Goal: Book appointment/travel/reservation

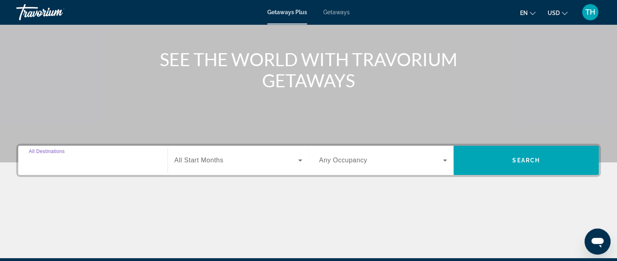
click at [110, 160] on input "Destination All Destinations" at bounding box center [93, 161] width 128 height 10
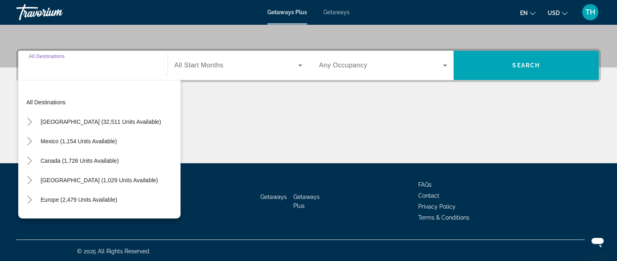
scroll to position [177, 0]
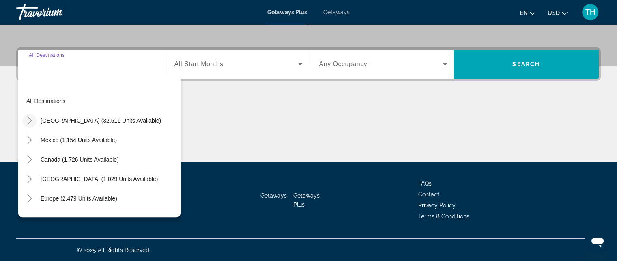
click at [30, 121] on icon "Toggle United States (32,511 units available)" at bounding box center [30, 120] width 8 height 8
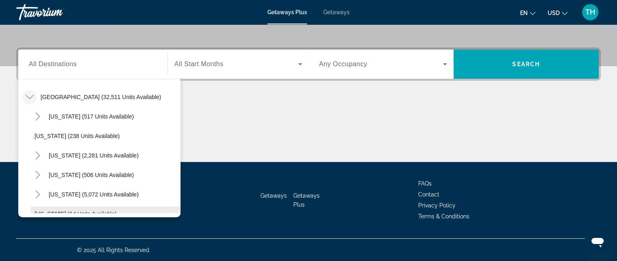
scroll to position [105, 0]
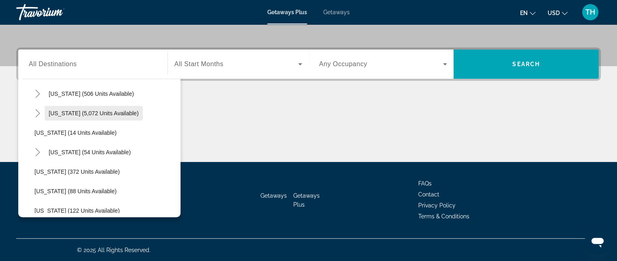
click at [47, 113] on span "Search widget" at bounding box center [94, 112] width 98 height 19
type input "**********"
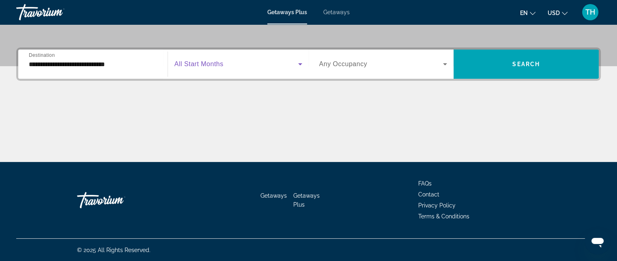
click at [297, 65] on icon "Search widget" at bounding box center [300, 64] width 10 height 10
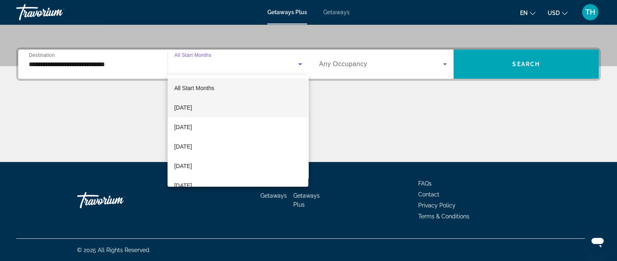
click at [192, 107] on span "[DATE]" at bounding box center [183, 108] width 18 height 10
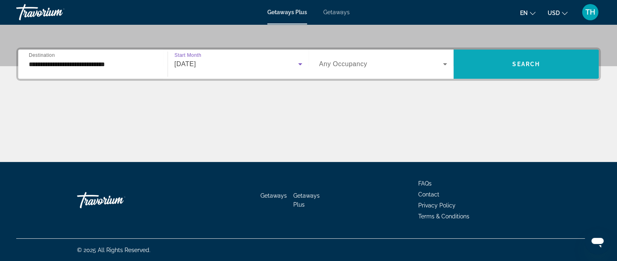
click at [528, 67] on span "Search" at bounding box center [526, 64] width 28 height 6
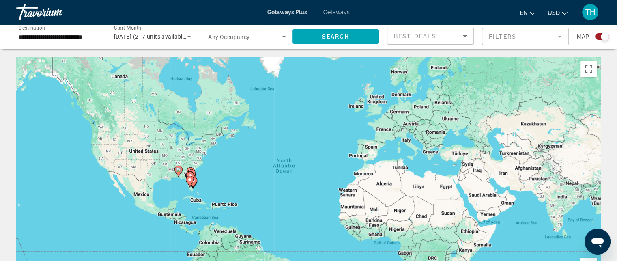
click at [104, 32] on div "Start Month All Start Months [DATE] (217 units available)" at bounding box center [150, 36] width 95 height 24
click at [35, 35] on input "**********" at bounding box center [58, 37] width 78 height 10
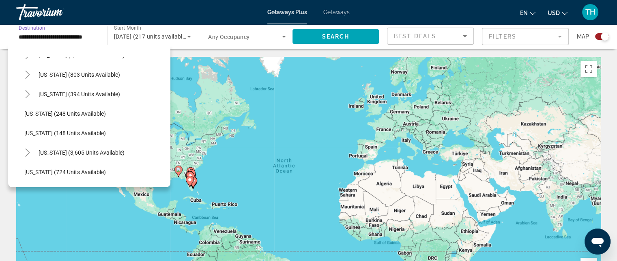
scroll to position [676, 0]
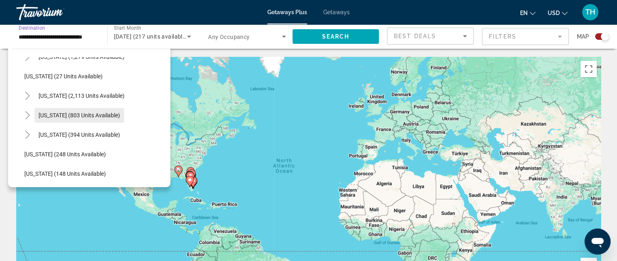
click at [50, 114] on span "[US_STATE] (803 units available)" at bounding box center [80, 115] width 82 height 6
type input "**********"
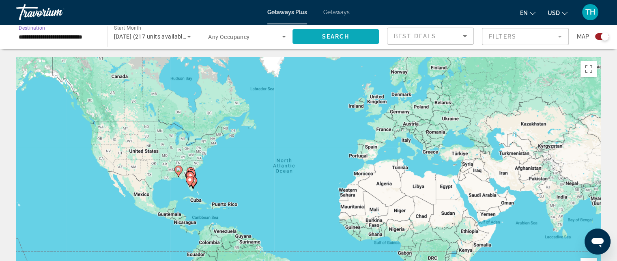
click at [311, 34] on span "Search widget" at bounding box center [336, 36] width 87 height 19
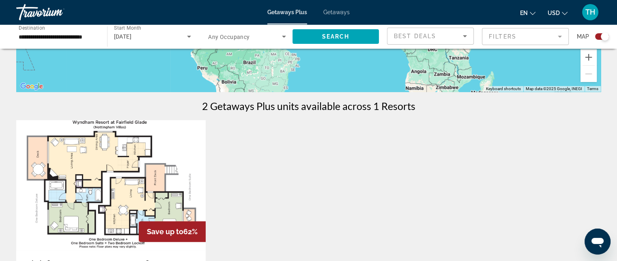
scroll to position [203, 0]
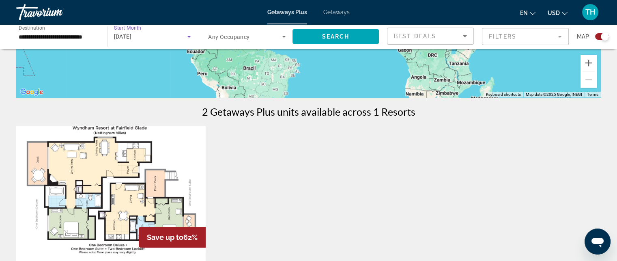
click at [174, 38] on div "[DATE]" at bounding box center [150, 37] width 73 height 10
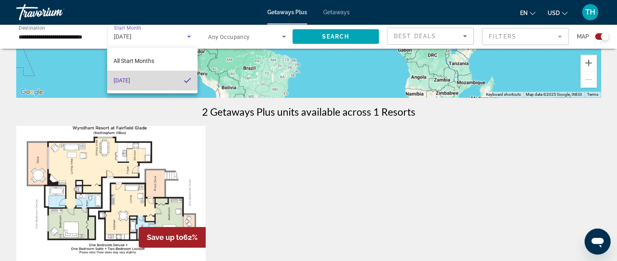
click at [185, 80] on mat-pseudo-checkbox at bounding box center [187, 80] width 7 height 7
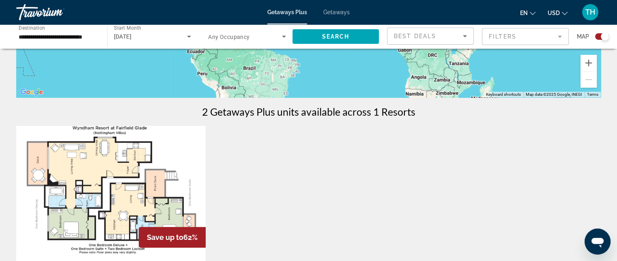
click at [101, 38] on div "**********" at bounding box center [57, 36] width 91 height 23
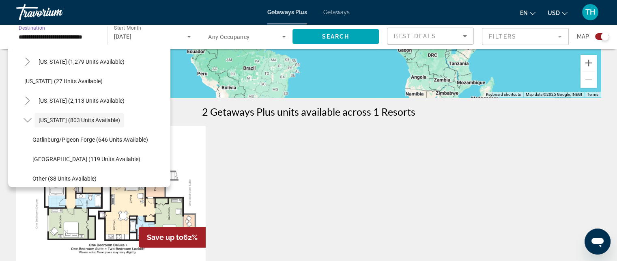
scroll to position [0, 0]
click at [132, 37] on span "[DATE]" at bounding box center [123, 36] width 18 height 6
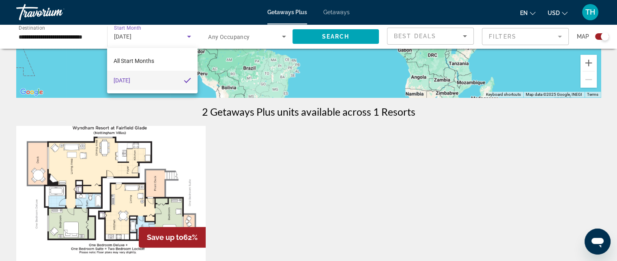
click at [187, 35] on div at bounding box center [308, 130] width 617 height 261
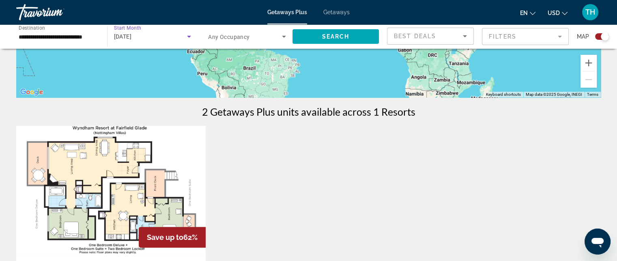
drag, startPoint x: 163, startPoint y: 33, endPoint x: 123, endPoint y: 37, distance: 39.6
click at [123, 37] on div "[DATE]" at bounding box center [150, 37] width 73 height 10
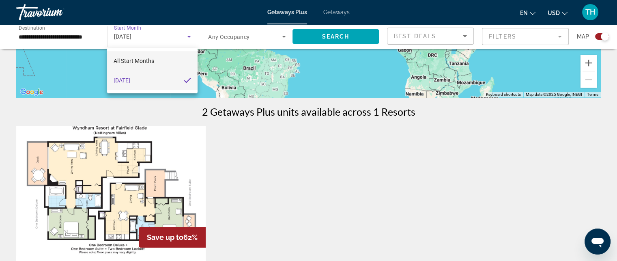
click at [129, 60] on span "All Start Months" at bounding box center [134, 61] width 41 height 6
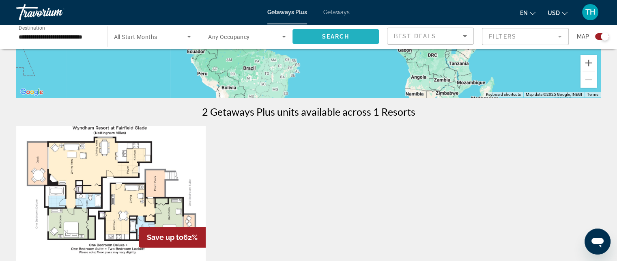
click at [317, 37] on span "Search widget" at bounding box center [336, 36] width 87 height 19
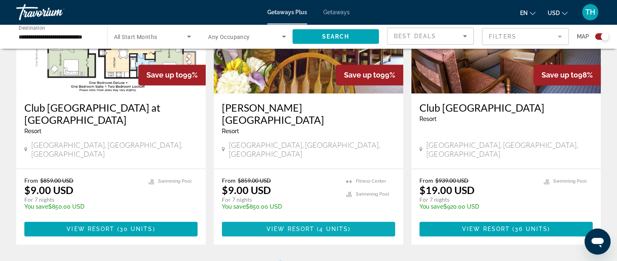
scroll to position [1258, 0]
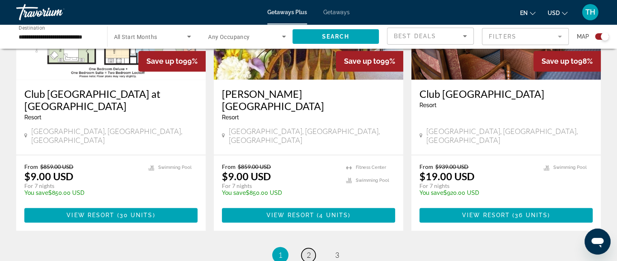
click at [310, 250] on span "2" at bounding box center [309, 254] width 4 height 9
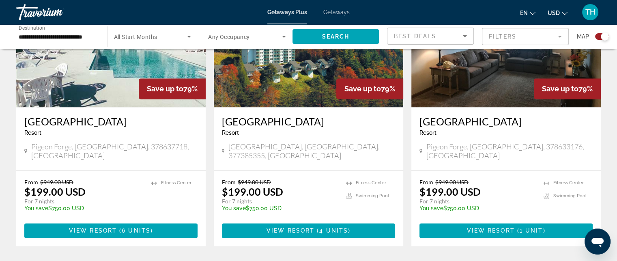
scroll to position [1266, 0]
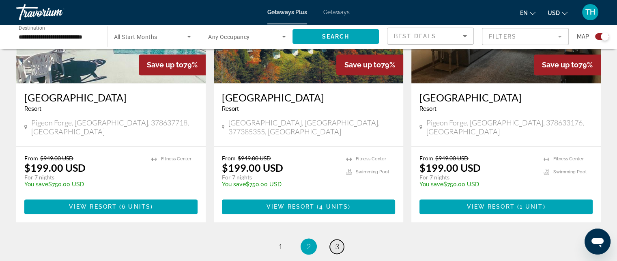
click at [338, 242] on span "3" at bounding box center [337, 246] width 4 height 9
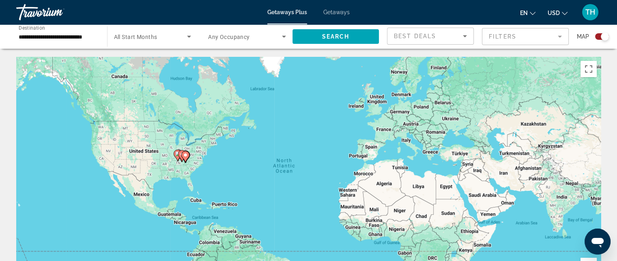
click at [334, 13] on span "Getaways" at bounding box center [336, 12] width 26 height 6
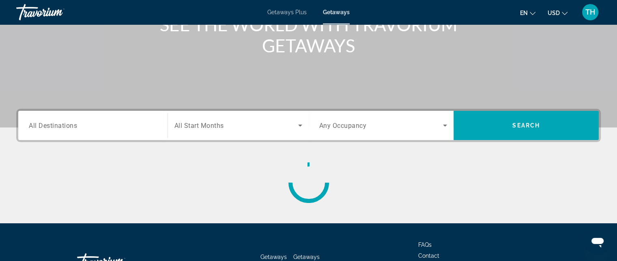
scroll to position [122, 0]
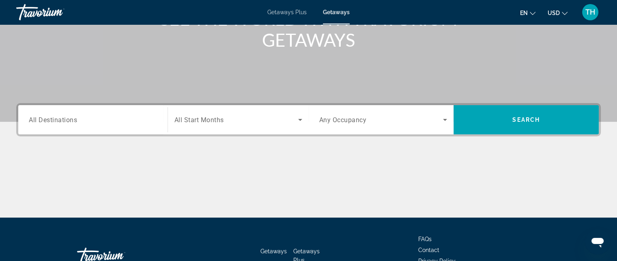
click at [60, 120] on span "All Destinations" at bounding box center [53, 120] width 48 height 8
click at [60, 120] on input "Destination All Destinations" at bounding box center [93, 120] width 128 height 10
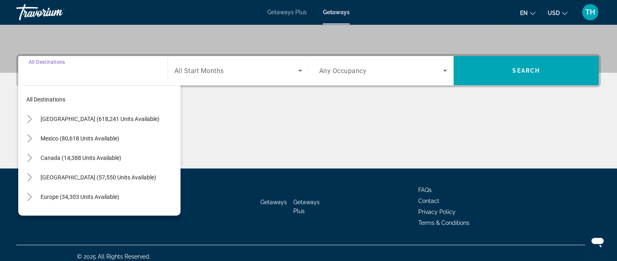
scroll to position [177, 0]
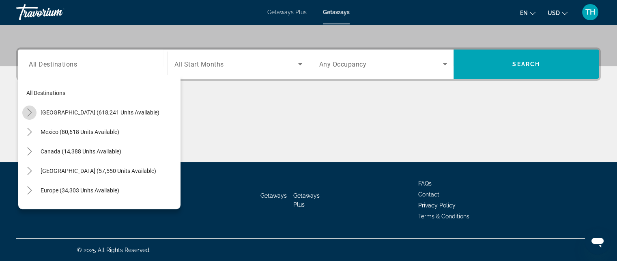
click at [30, 115] on icon "Toggle United States (618,241 units available)" at bounding box center [30, 112] width 8 height 8
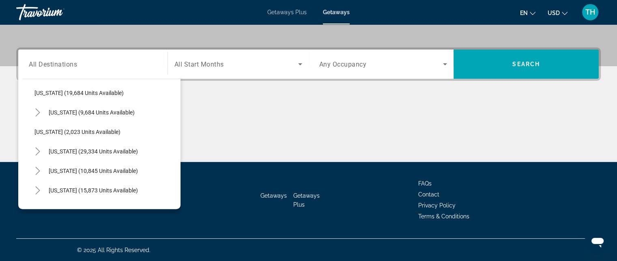
scroll to position [649, 0]
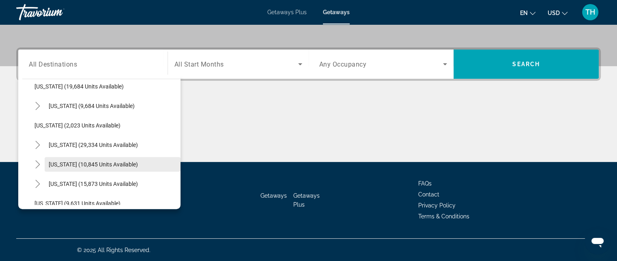
click at [56, 161] on span "[US_STATE] (10,845 units available)" at bounding box center [93, 164] width 89 height 6
type input "**********"
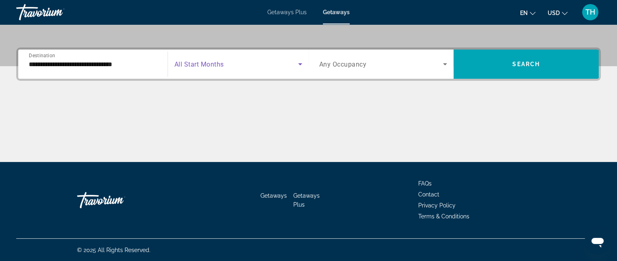
click at [239, 67] on span "Search widget" at bounding box center [236, 64] width 124 height 10
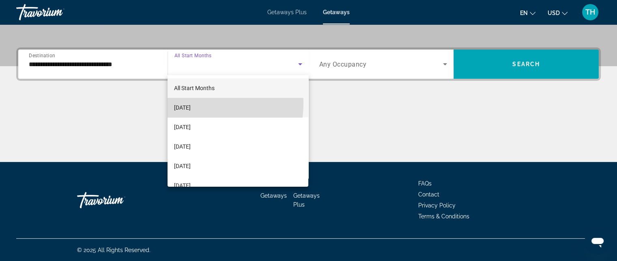
click at [191, 103] on span "[DATE]" at bounding box center [182, 108] width 17 height 10
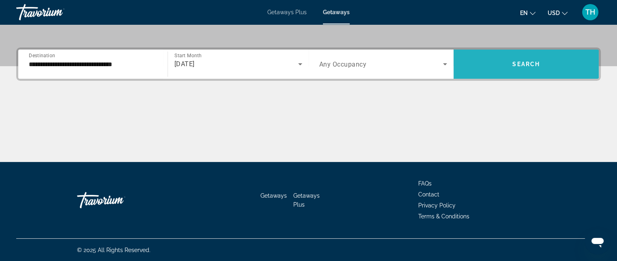
click at [499, 67] on span "Search widget" at bounding box center [526, 63] width 145 height 19
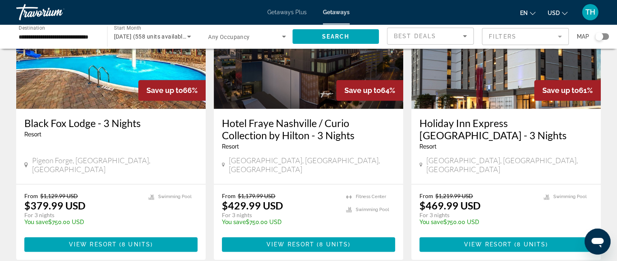
scroll to position [1014, 0]
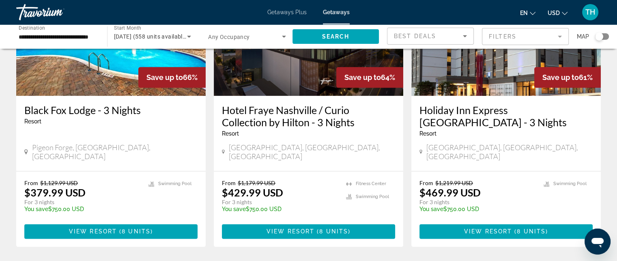
click at [183, 34] on span "[DATE] (558 units available)" at bounding box center [151, 36] width 74 height 6
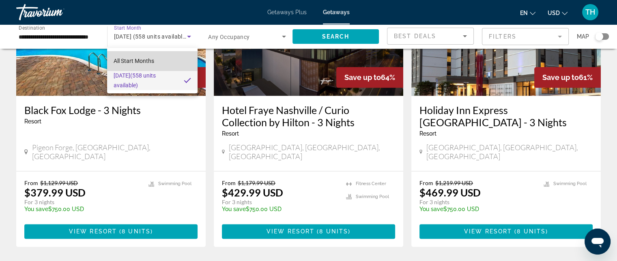
click at [136, 60] on span "All Start Months" at bounding box center [134, 61] width 41 height 6
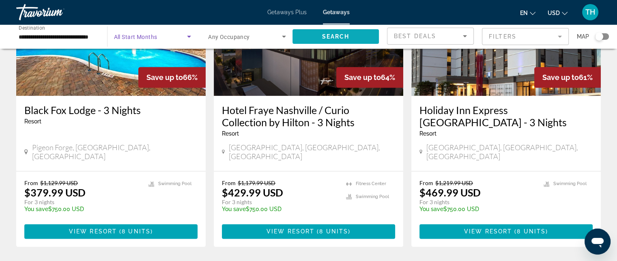
click at [357, 35] on span "Search widget" at bounding box center [336, 36] width 87 height 19
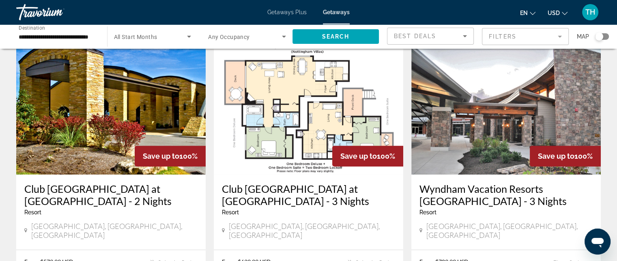
scroll to position [329, 0]
